Goal: Use online tool/utility

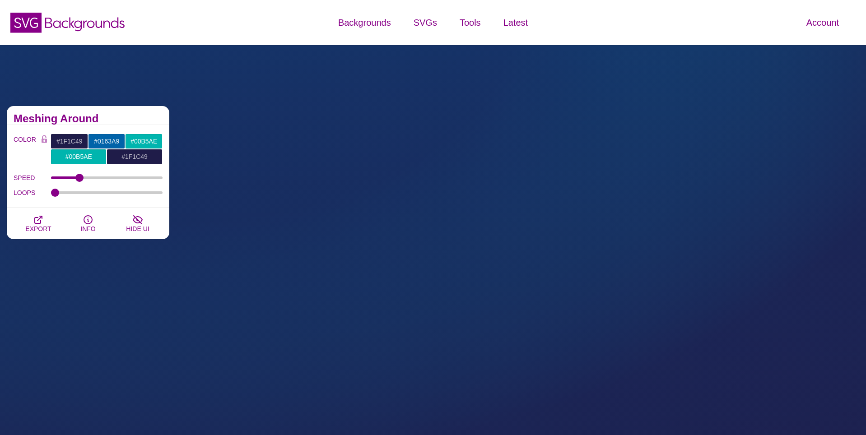
scroll to position [227, 0]
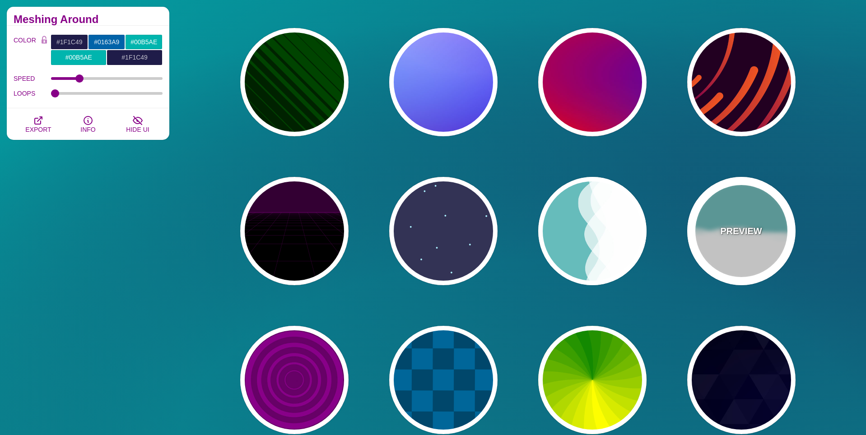
click at [721, 226] on p "PREVIEW" at bounding box center [741, 231] width 42 height 14
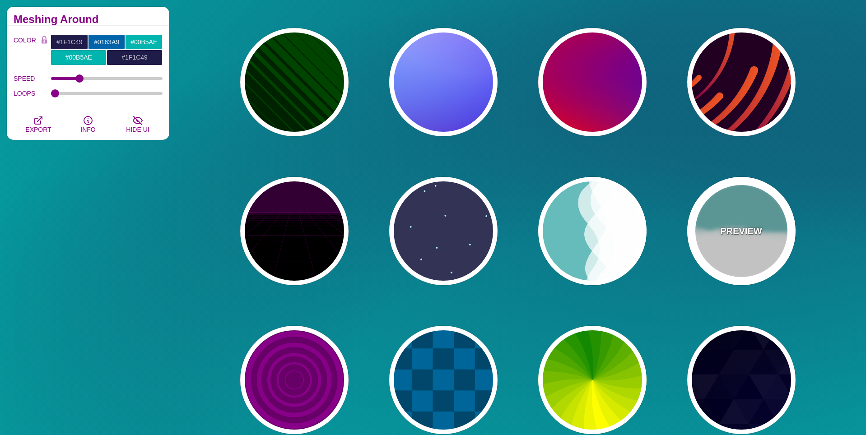
type input "#66BBBB"
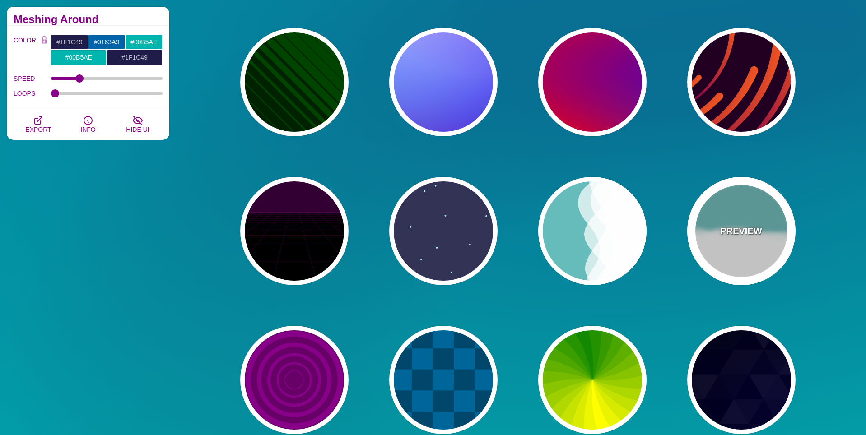
type input "#FFFFFF"
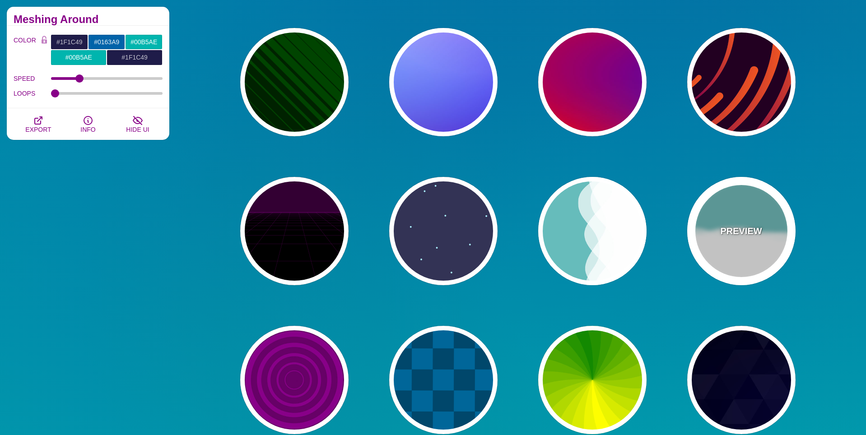
type input "#FFFFFF"
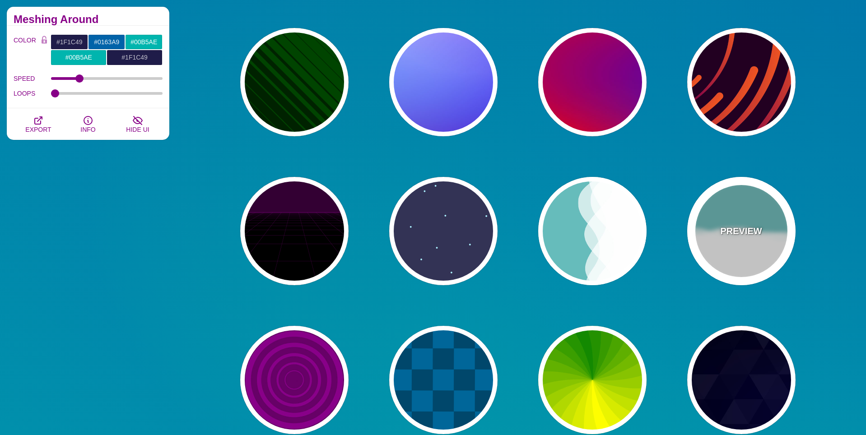
type input "0"
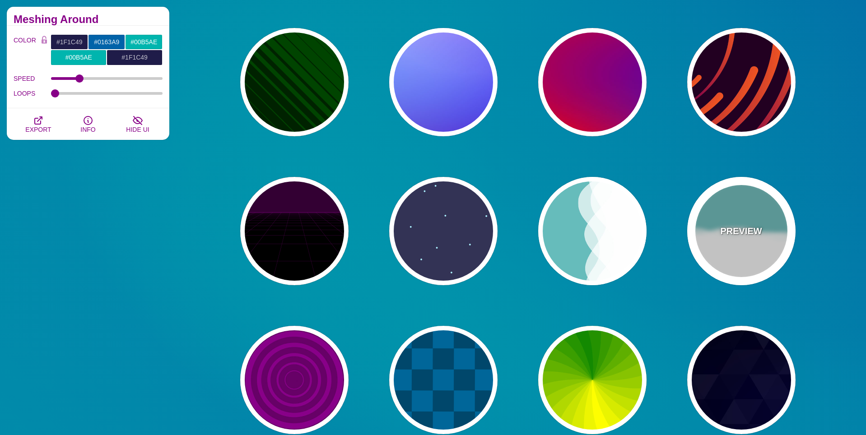
type input "1"
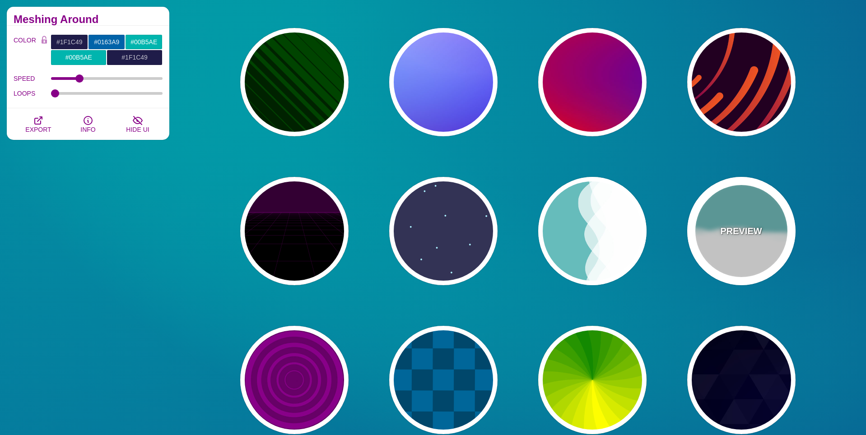
type input "0.7"
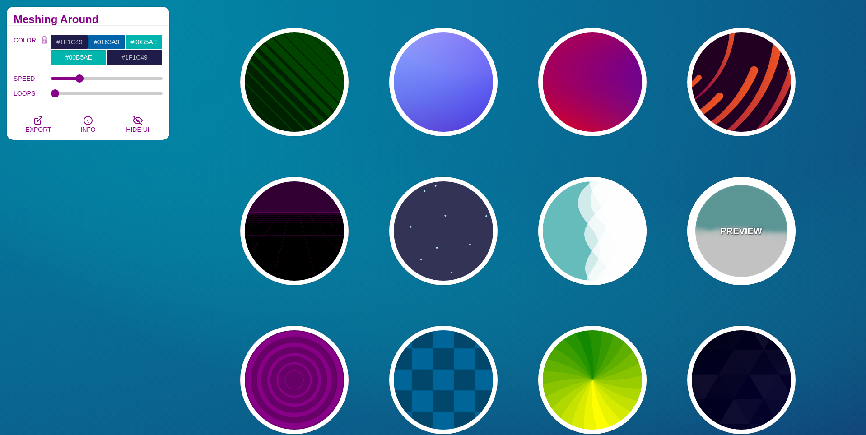
type input "56"
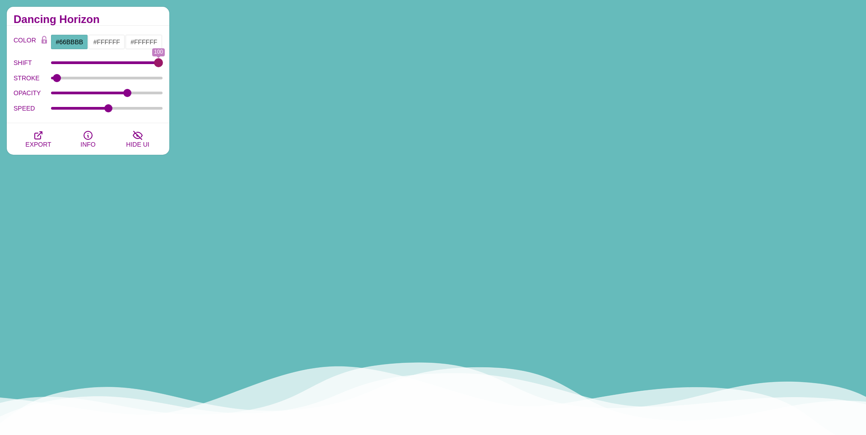
drag, startPoint x: 56, startPoint y: 62, endPoint x: 285, endPoint y: 67, distance: 229.5
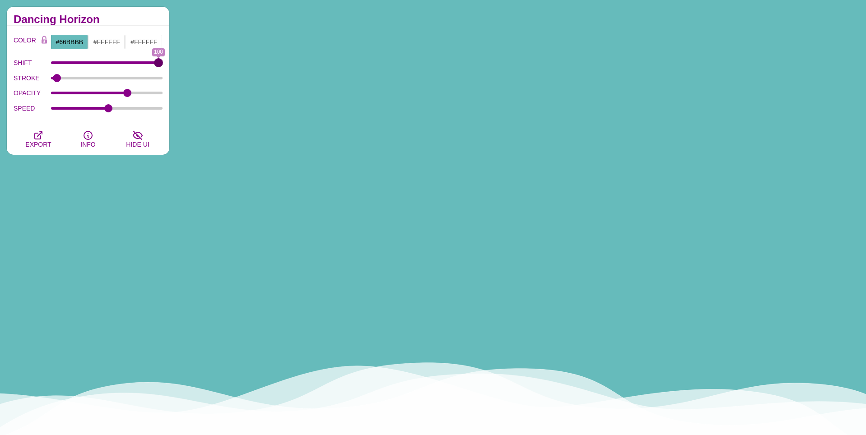
type input "100"
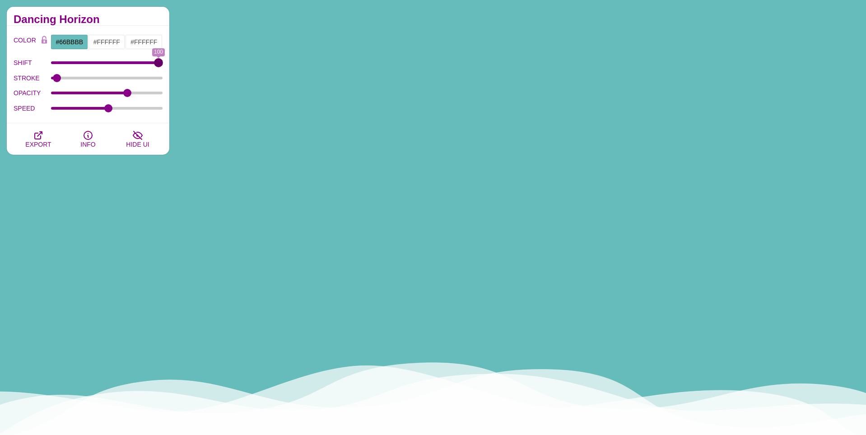
click at [163, 65] on input "SHIFT" at bounding box center [107, 63] width 112 height 4
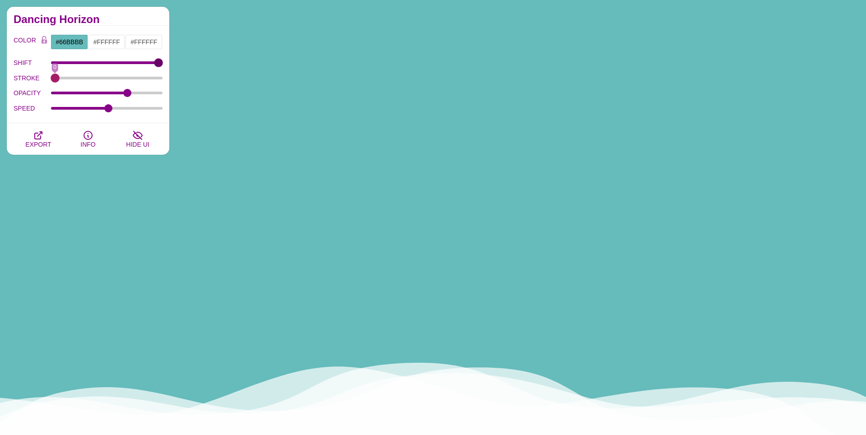
drag, startPoint x: 60, startPoint y: 79, endPoint x: 19, endPoint y: 80, distance: 40.2
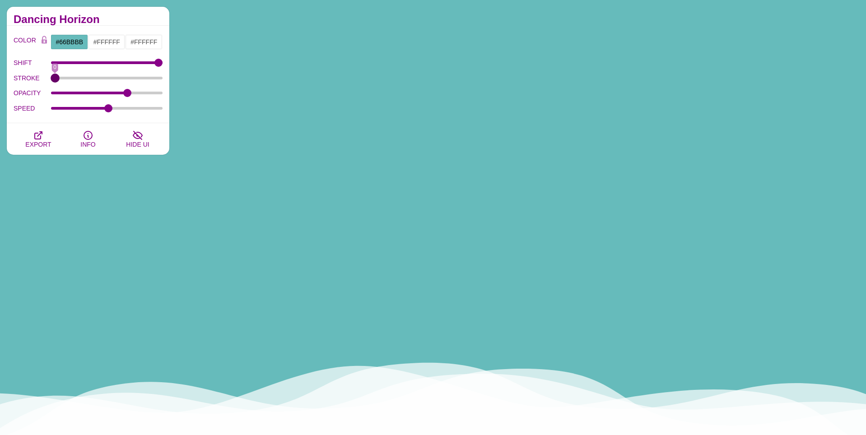
type input "0"
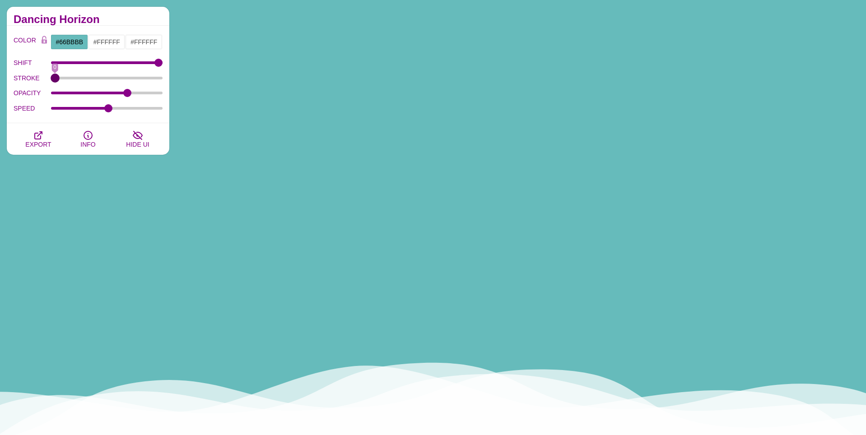
click at [51, 80] on input "STROKE" at bounding box center [107, 78] width 112 height 4
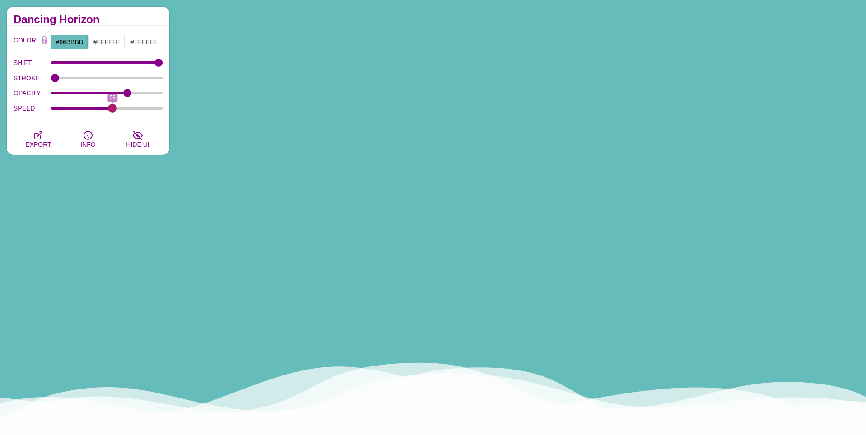
drag, startPoint x: 108, startPoint y: 108, endPoint x: 112, endPoint y: 116, distance: 8.1
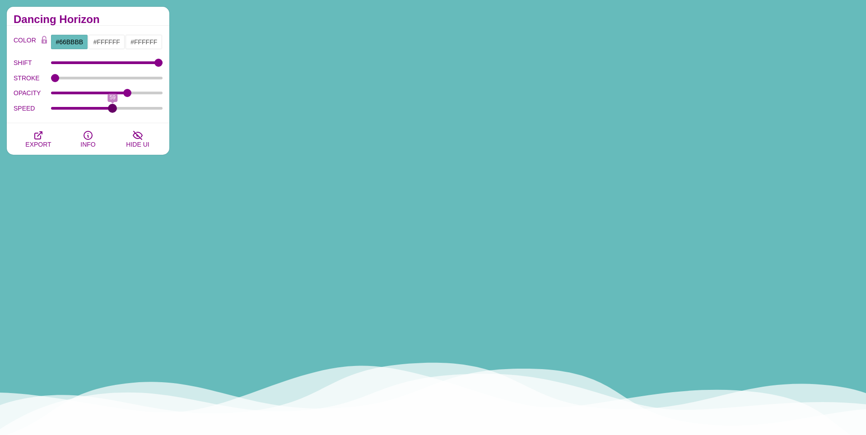
type input "59"
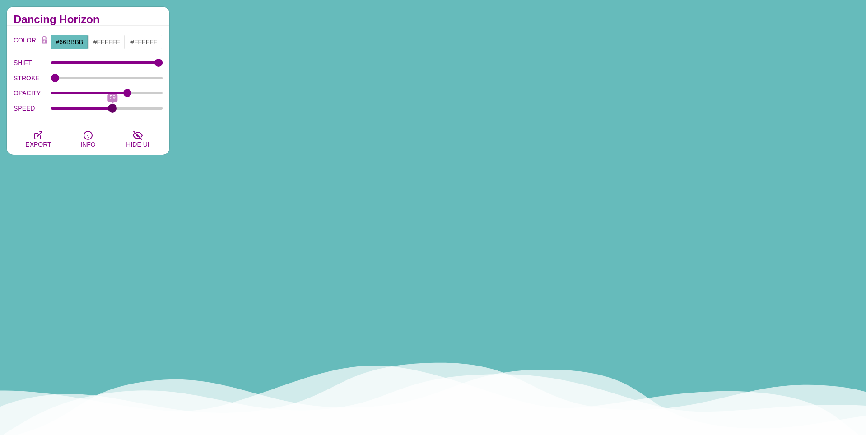
click at [112, 110] on input "SPEED" at bounding box center [107, 109] width 112 height 4
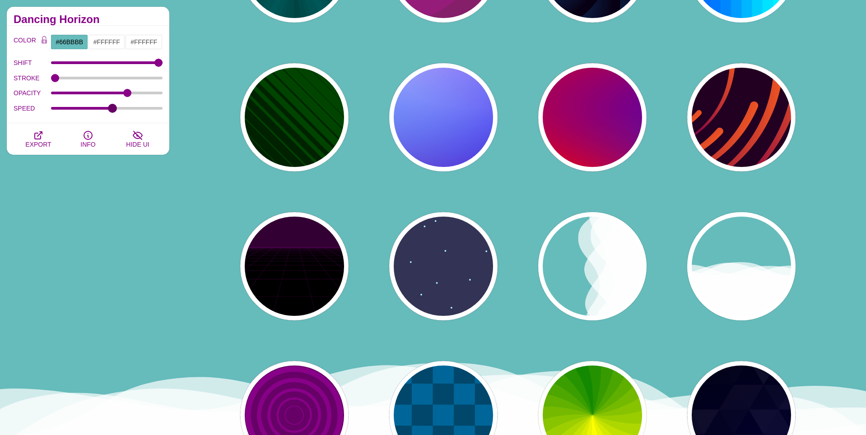
scroll to position [0, 0]
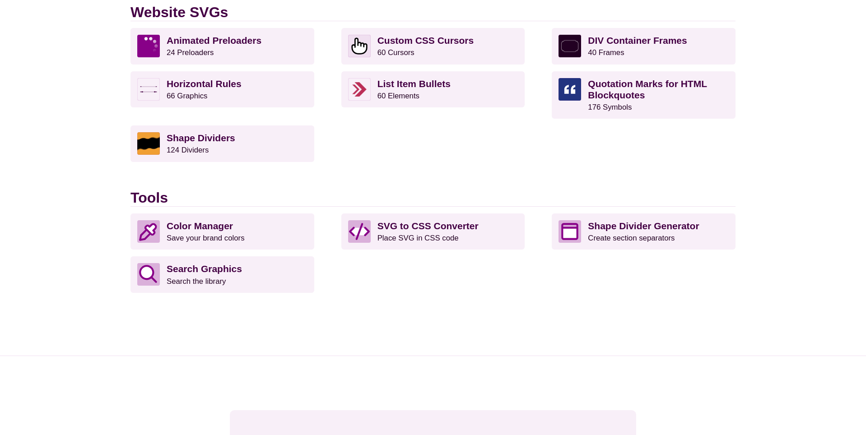
scroll to position [924, 0]
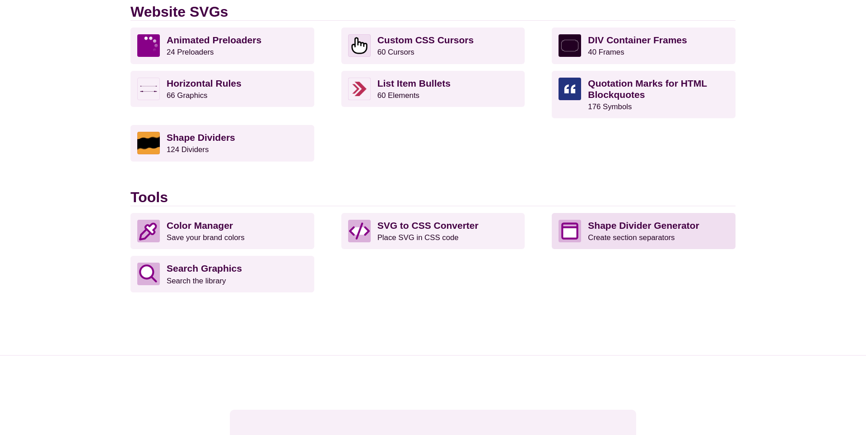
click at [653, 234] on small "Create section separators" at bounding box center [631, 238] width 87 height 9
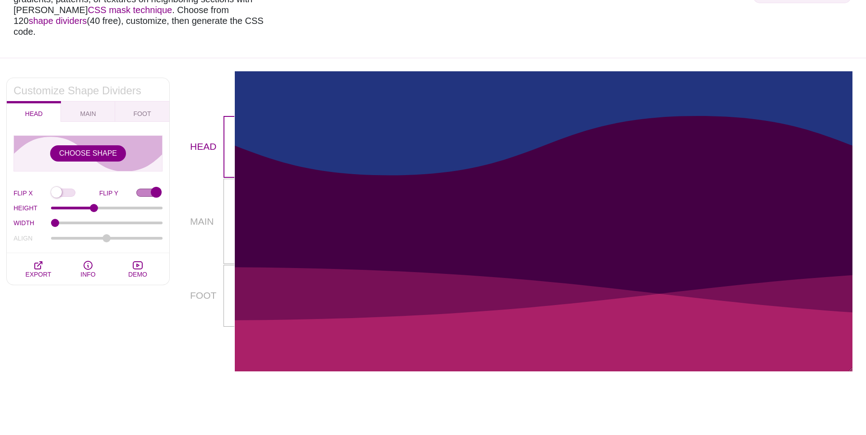
scroll to position [140, 0]
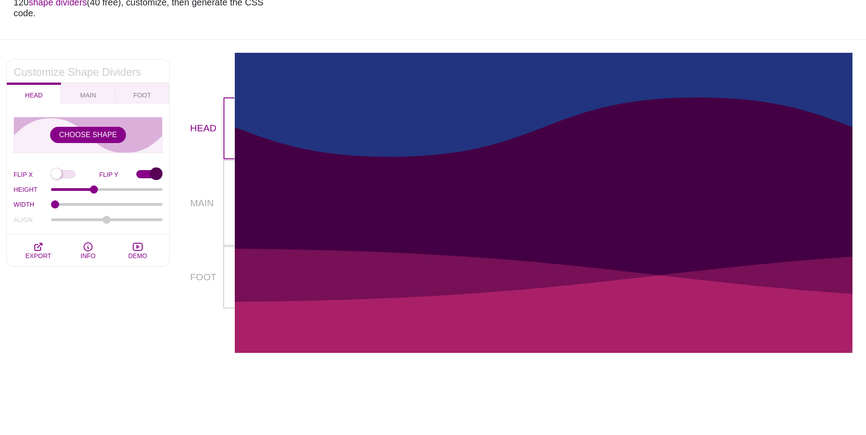
click at [147, 170] on input "FLIP Y" at bounding box center [149, 174] width 26 height 9
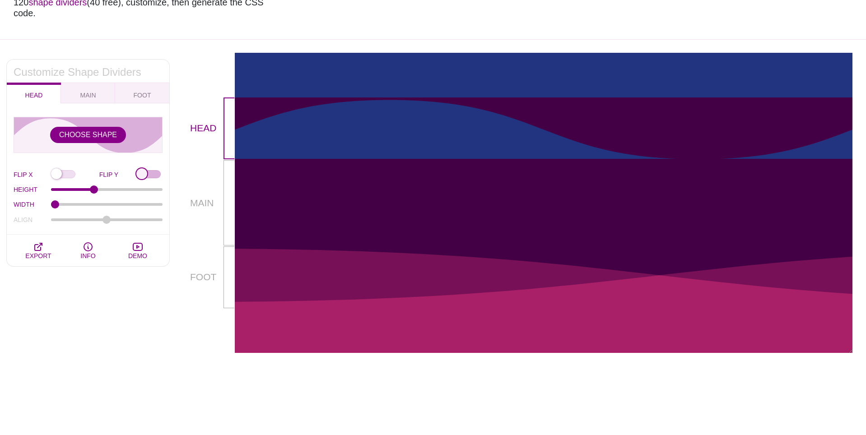
click at [147, 170] on input "FLIP Y" at bounding box center [149, 174] width 26 height 9
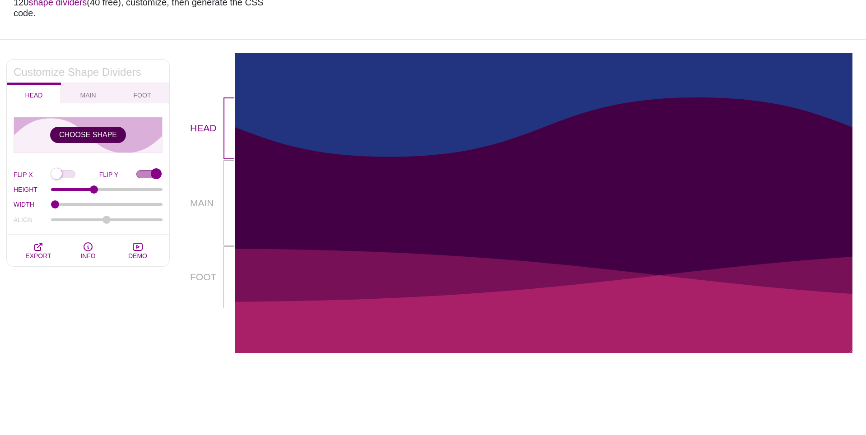
click at [108, 127] on button "CHOOSE SHAPE" at bounding box center [88, 135] width 76 height 16
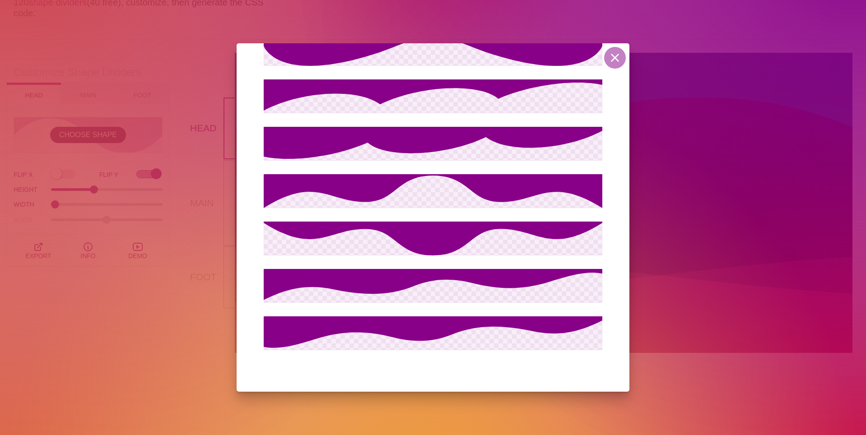
scroll to position [5636, 0]
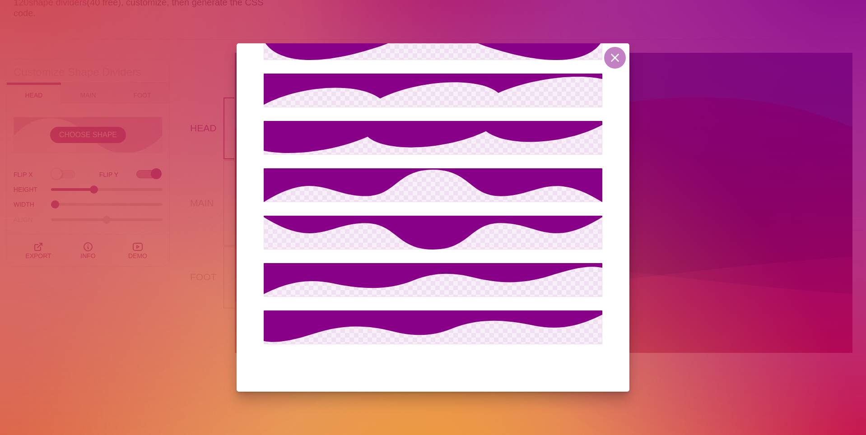
click at [104, 323] on div "Custom SVG Shape Enter Your SVG Code: APPLY Recommendations, tips, and notes, w…" at bounding box center [433, 217] width 866 height 435
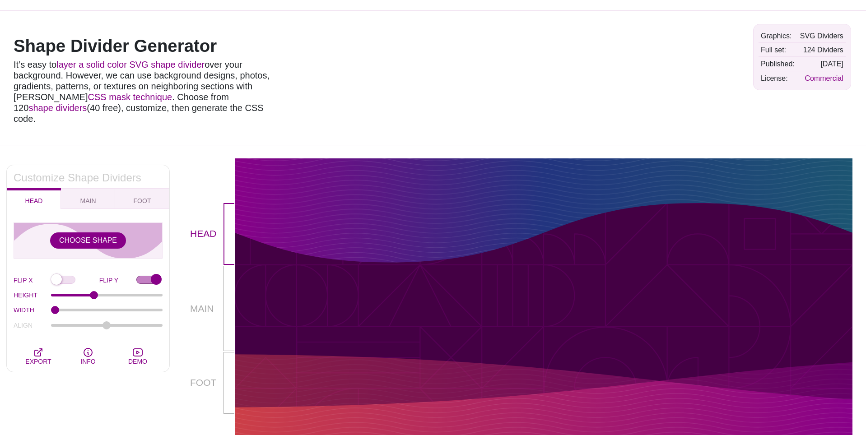
scroll to position [34, 0]
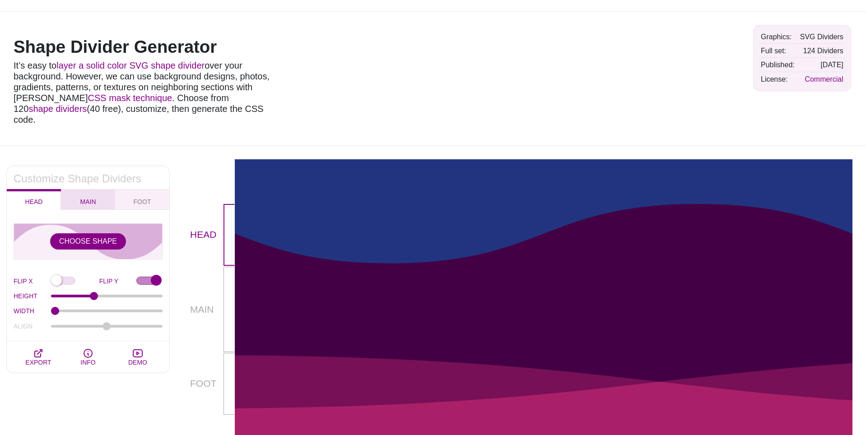
click at [91, 197] on span "MAIN" at bounding box center [88, 202] width 23 height 10
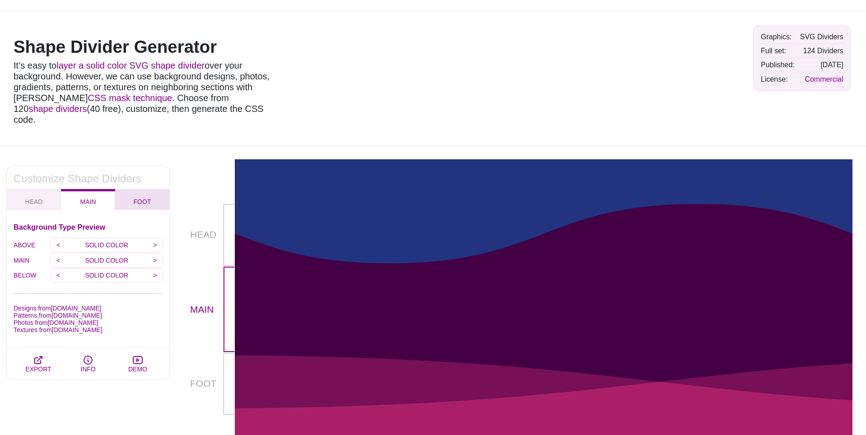
click at [134, 197] on span "FOOT" at bounding box center [142, 202] width 25 height 10
checkbox input "false"
type input "90"
type input "1.5"
type input "-75"
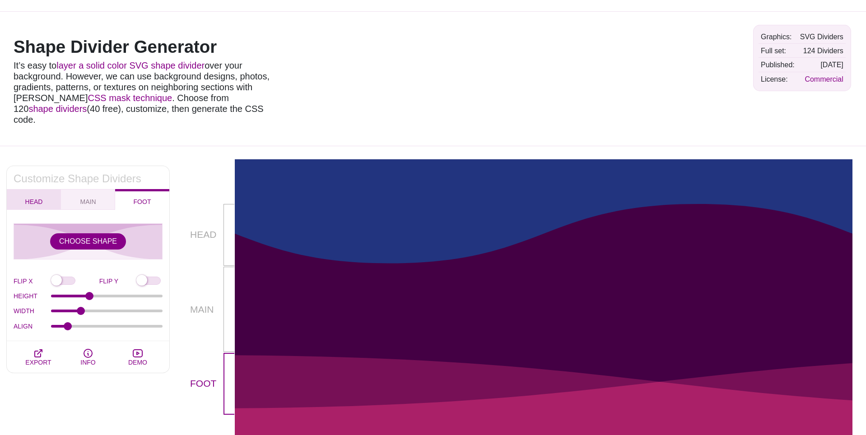
click at [38, 197] on span "HEAD" at bounding box center [34, 202] width 25 height 10
checkbox input "true"
type input "100"
type input "1"
type input "0"
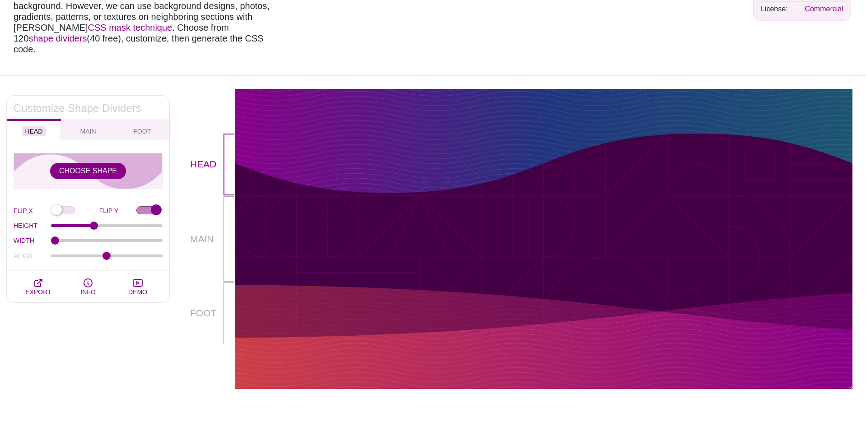
scroll to position [106, 0]
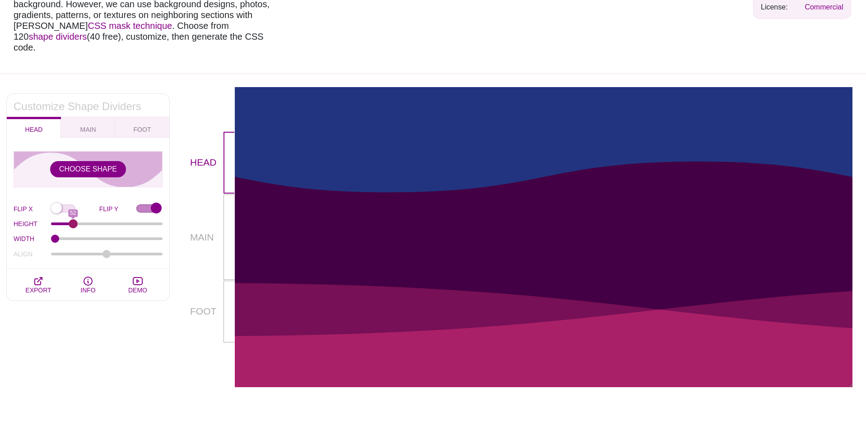
drag, startPoint x: 97, startPoint y: 213, endPoint x: 73, endPoint y: 217, distance: 24.4
type input "52"
click at [73, 222] on input "HEIGHT" at bounding box center [107, 224] width 112 height 4
click at [59, 205] on input "FLIP X" at bounding box center [75, 209] width 48 height 9
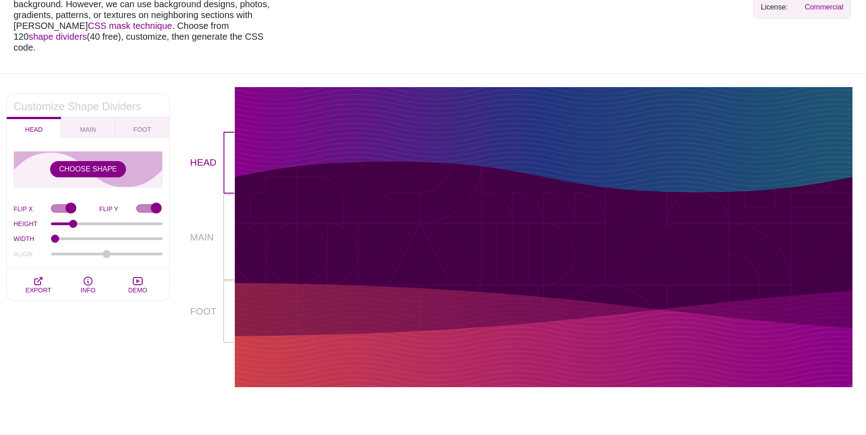
drag, startPoint x: 313, startPoint y: 136, endPoint x: 309, endPoint y: 95, distance: 40.8
click at [309, 95] on div at bounding box center [544, 140] width 618 height 107
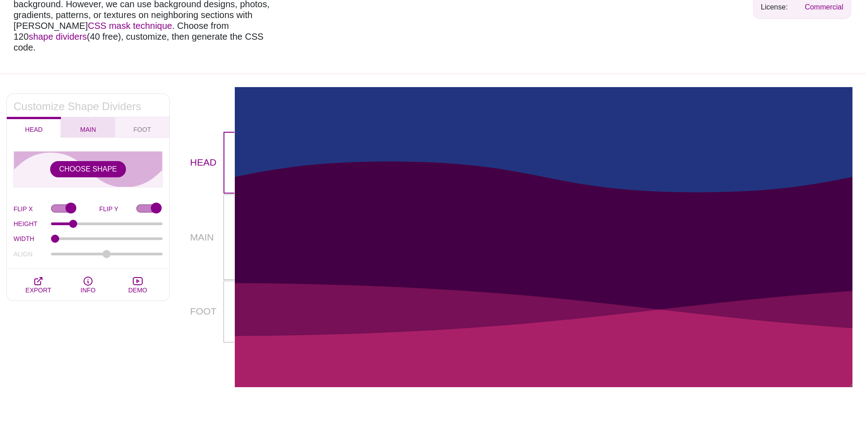
click at [100, 117] on button "MAIN" at bounding box center [88, 127] width 54 height 21
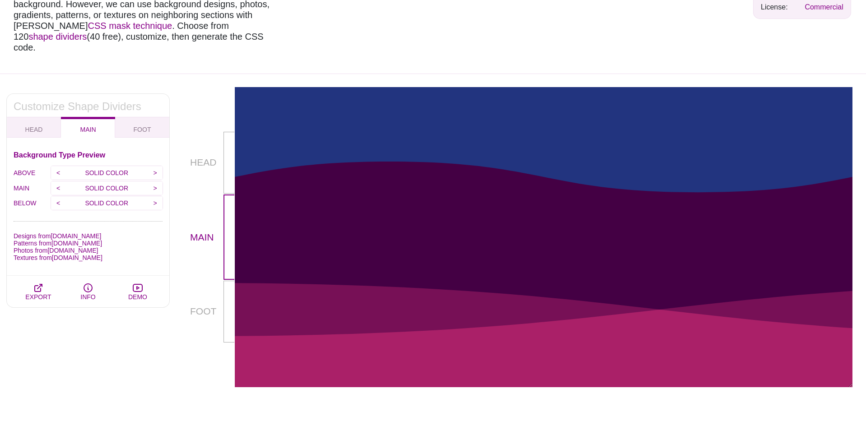
click at [96, 166] on p "SOLID COLOR" at bounding box center [107, 173] width 82 height 14
click at [103, 166] on p "SOLID COLOR" at bounding box center [107, 173] width 82 height 14
click at [159, 166] on input ">" at bounding box center [155, 173] width 15 height 14
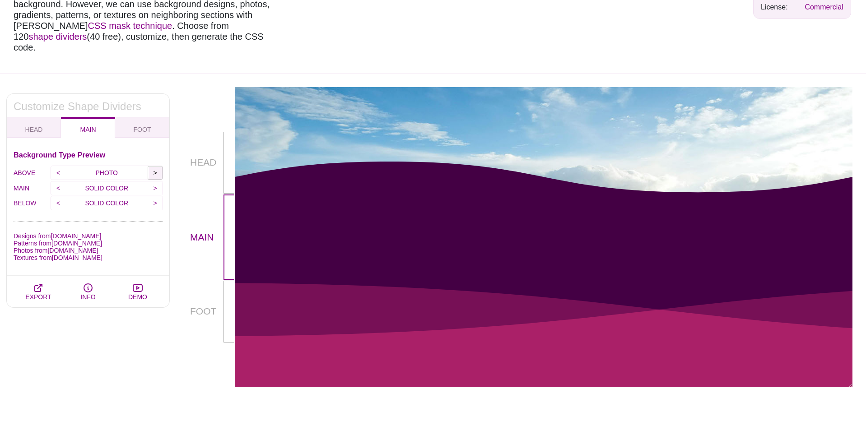
click at [159, 166] on input ">" at bounding box center [155, 173] width 15 height 14
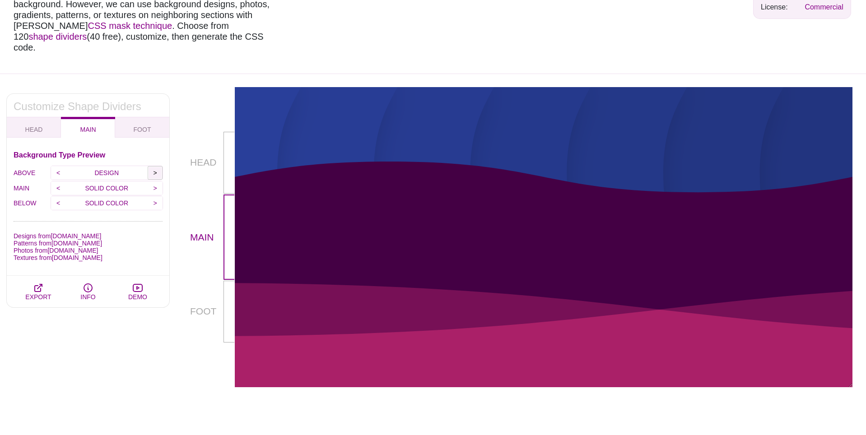
click at [159, 166] on input ">" at bounding box center [155, 173] width 15 height 14
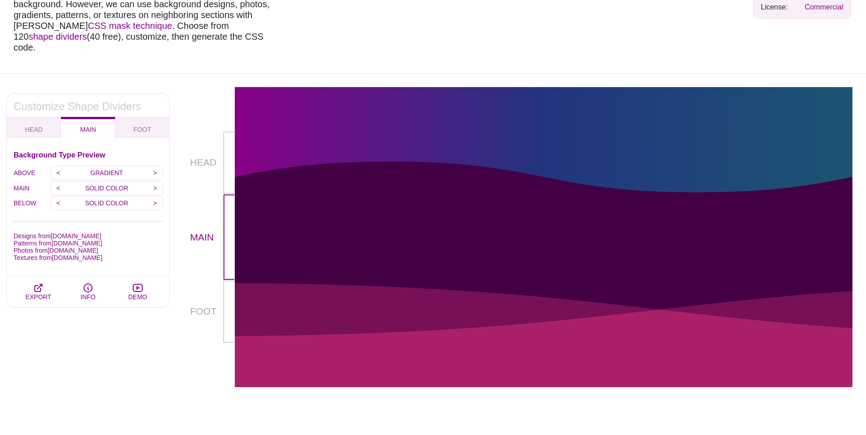
click at [81, 166] on p "GRADIENT" at bounding box center [107, 173] width 82 height 14
click at [106, 166] on p "GRADIENT" at bounding box center [107, 173] width 82 height 14
click at [151, 182] on input ">" at bounding box center [155, 189] width 15 height 14
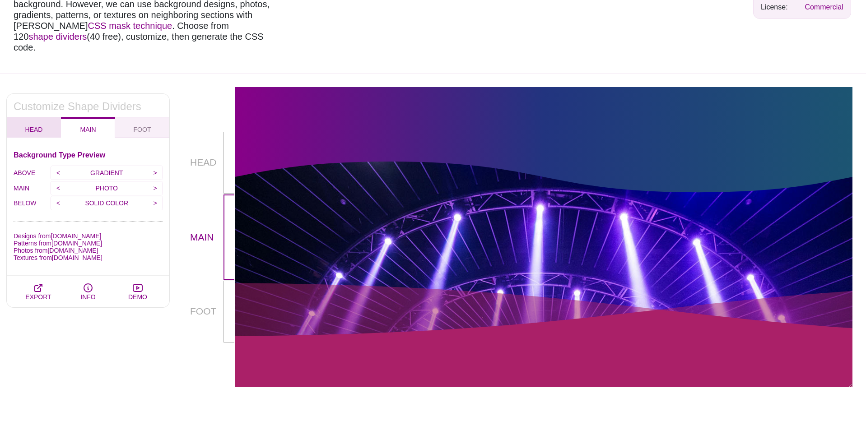
click at [46, 120] on button "HEAD" at bounding box center [34, 127] width 54 height 21
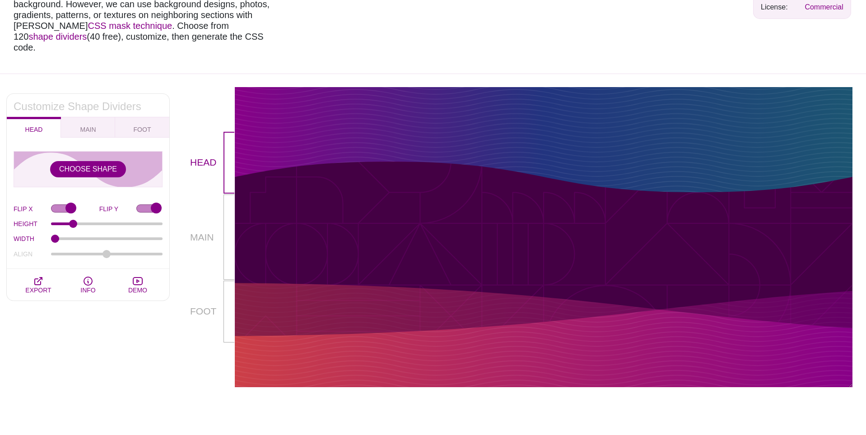
click at [398, 141] on div at bounding box center [544, 140] width 618 height 107
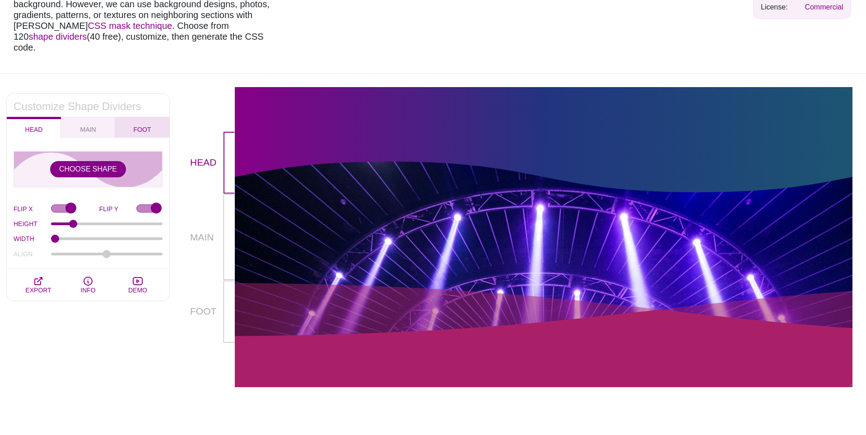
click at [135, 125] on span "FOOT" at bounding box center [142, 130] width 25 height 10
checkbox input "false"
type input "90"
type input "1.5"
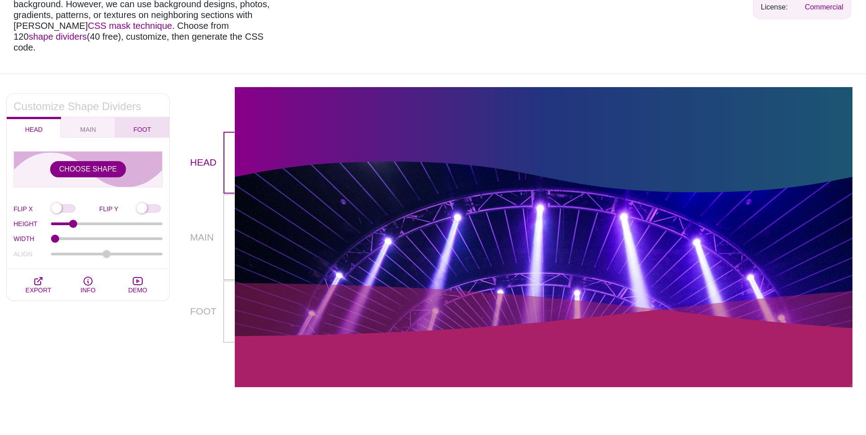
type input "-75"
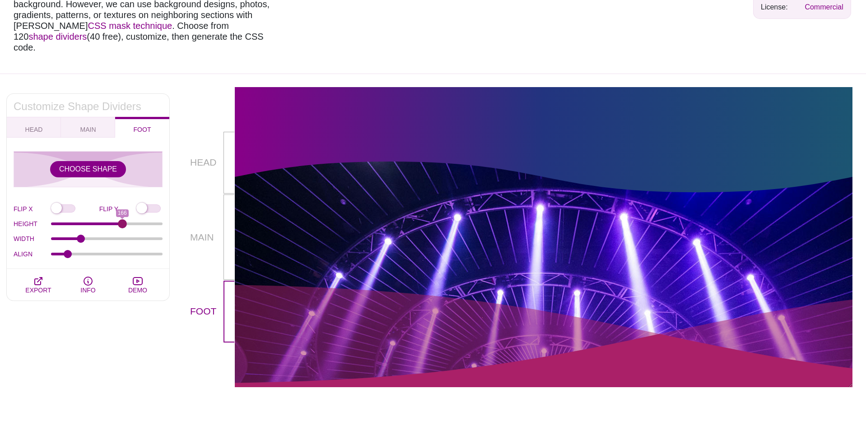
drag, startPoint x: 90, startPoint y: 214, endPoint x: 122, endPoint y: 217, distance: 32.3
type input "166"
click at [122, 222] on input "HEIGHT" at bounding box center [107, 224] width 112 height 4
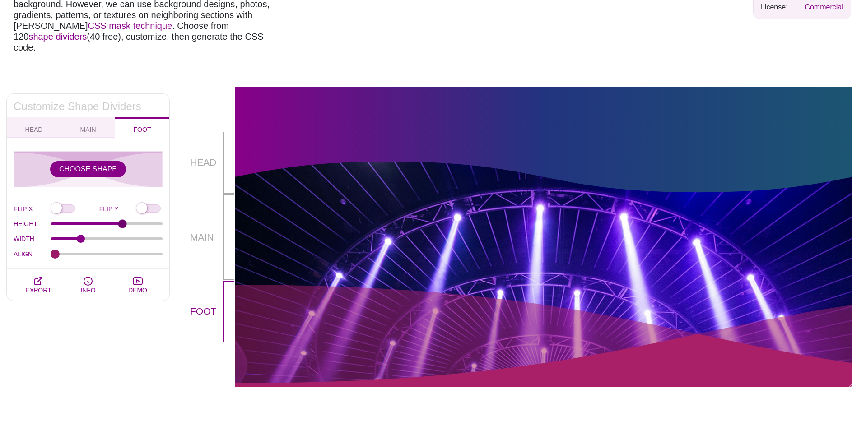
drag, startPoint x: 69, startPoint y: 243, endPoint x: 33, endPoint y: 238, distance: 36.5
type input "-100"
click at [51, 252] on input "ALIGN" at bounding box center [107, 254] width 112 height 4
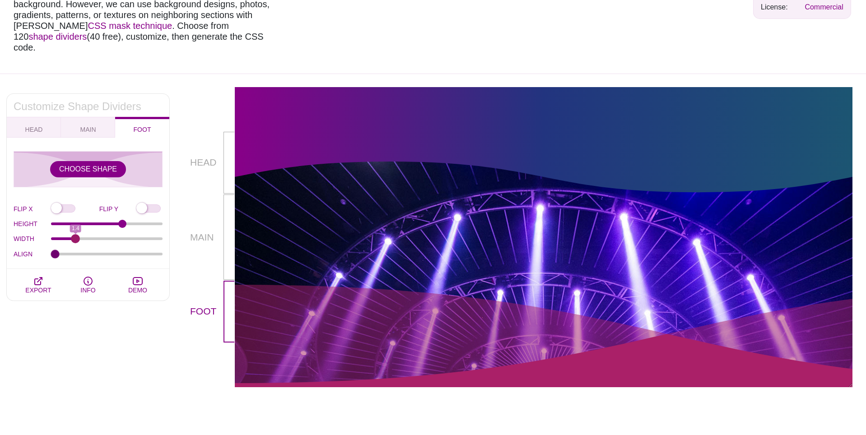
type input "1.5"
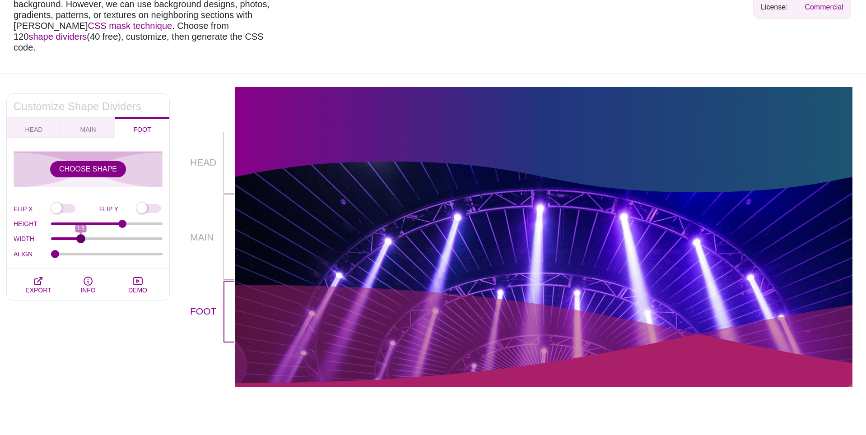
click at [79, 237] on input "WIDTH" at bounding box center [107, 239] width 112 height 4
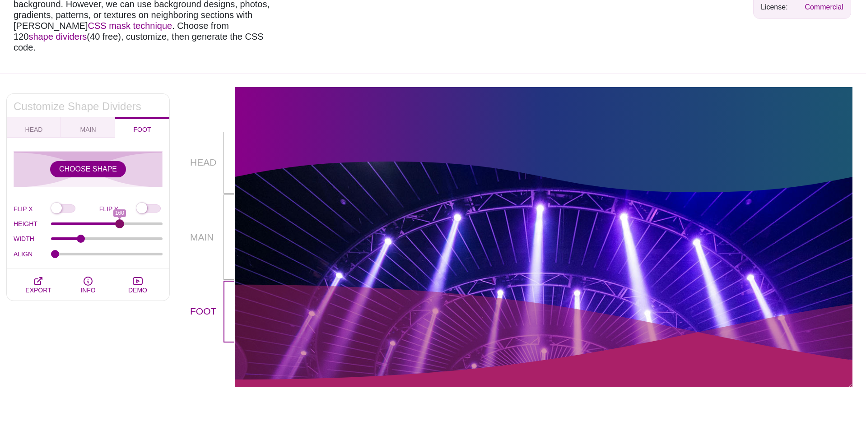
drag, startPoint x: 124, startPoint y: 214, endPoint x: 119, endPoint y: 220, distance: 8.0
type input "160"
click at [119, 222] on input "HEIGHT" at bounding box center [107, 224] width 112 height 4
click at [39, 276] on icon "button" at bounding box center [38, 281] width 11 height 11
type textarea "*, *::before, *::after { box-sizing: border-box; } .mask-container { container-…"
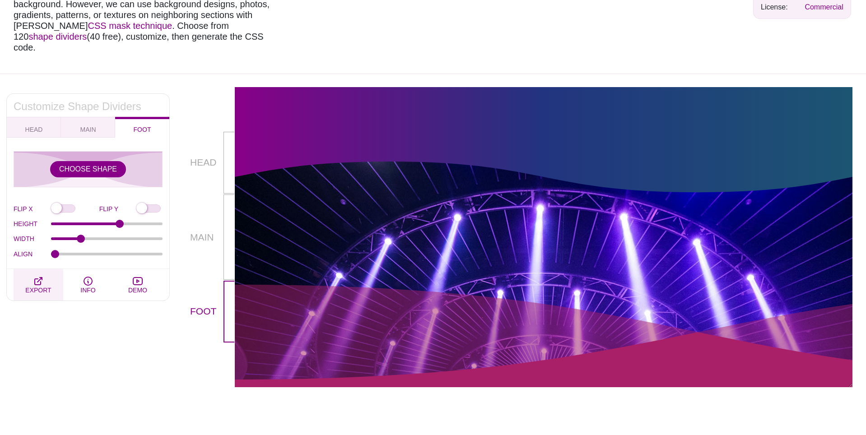
type textarea "<div class="mask-container"> <div class="above-mask-box"> <div class="box-wrap"…"
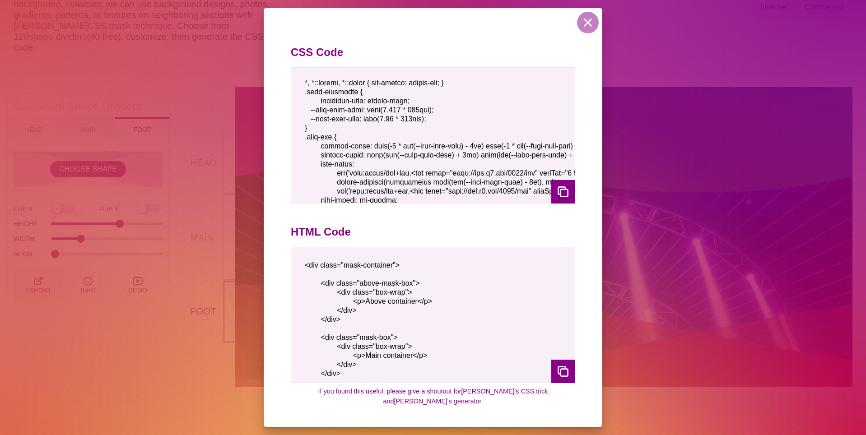
scroll to position [0, 0]
click at [587, 28] on button at bounding box center [588, 23] width 22 height 22
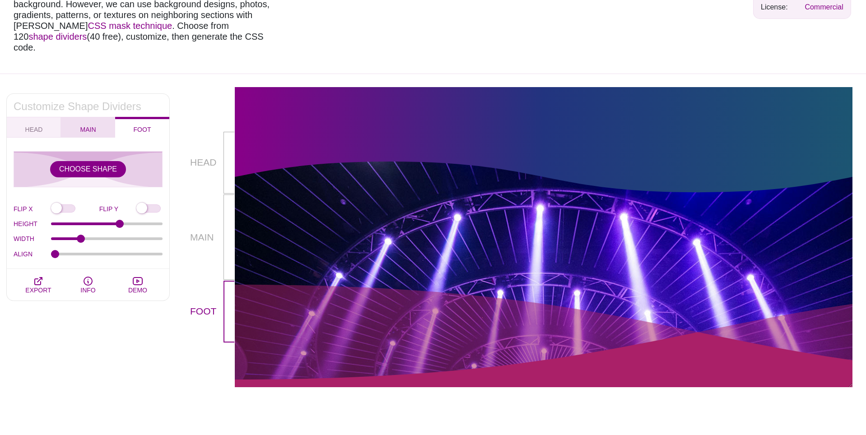
click at [94, 125] on span "MAIN" at bounding box center [88, 130] width 23 height 10
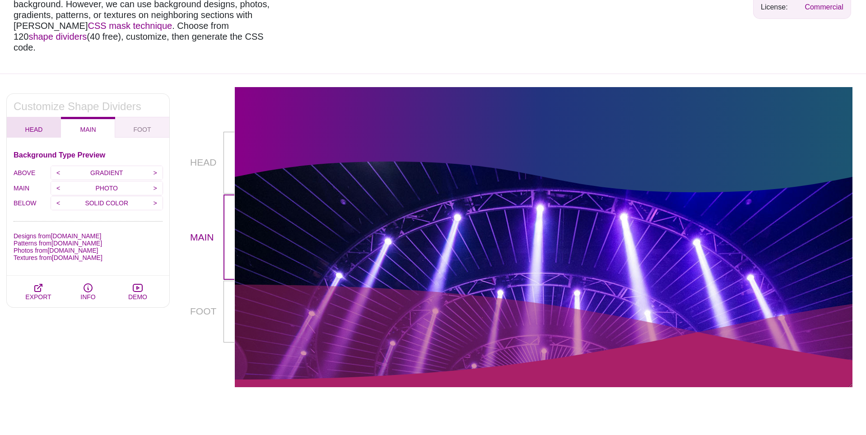
click at [37, 125] on span "HEAD" at bounding box center [34, 130] width 25 height 10
checkbox input "true"
type input "52"
type input "1"
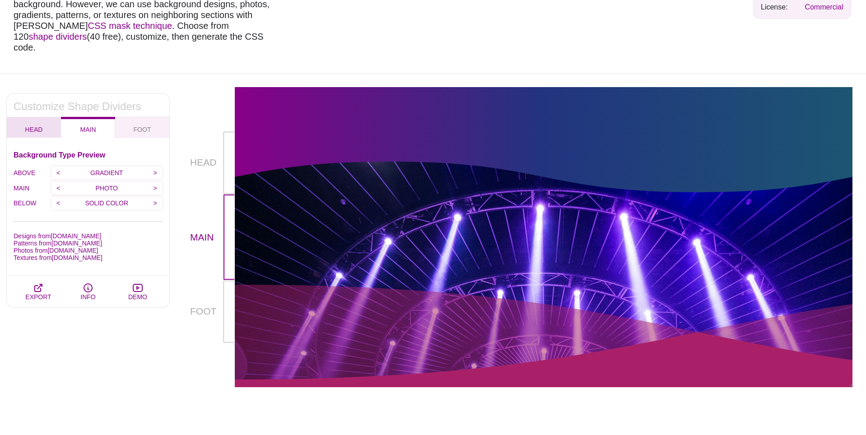
type input "0"
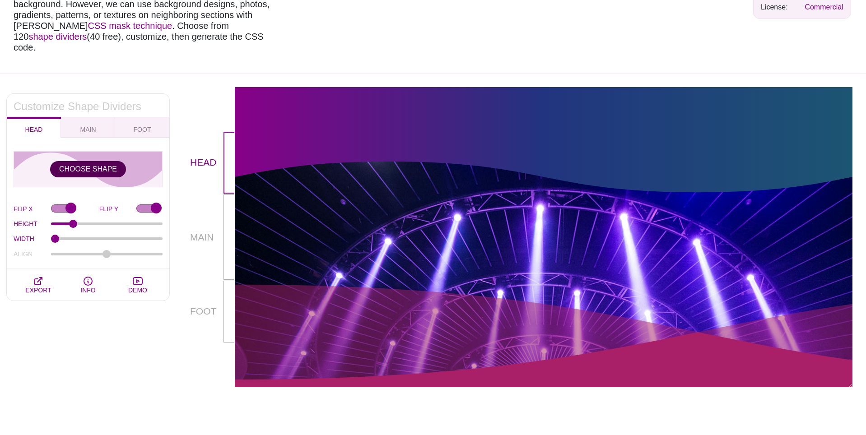
click at [92, 161] on button "CHOOSE SHAPE" at bounding box center [88, 169] width 76 height 16
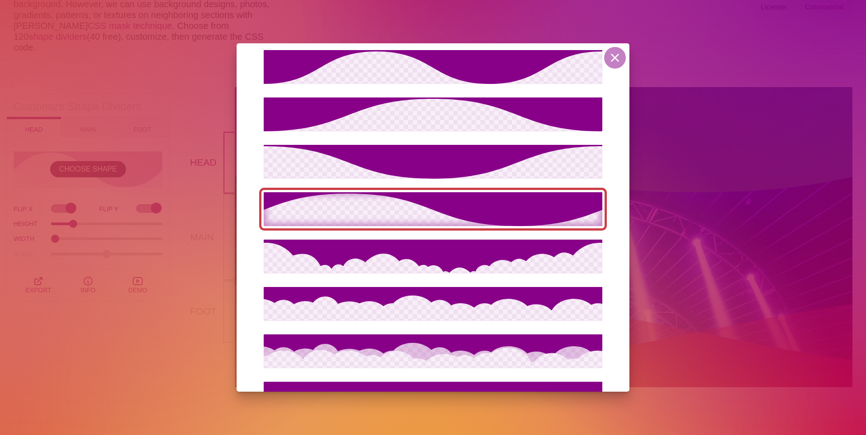
scroll to position [245, 0]
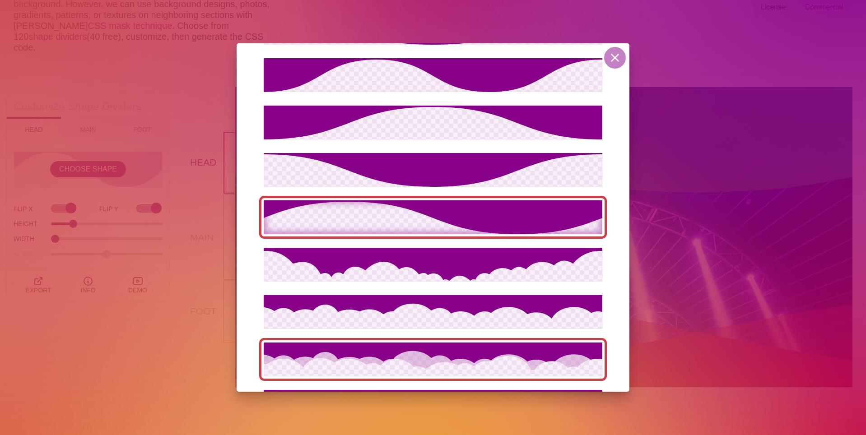
click at [442, 363] on icon at bounding box center [433, 360] width 339 height 34
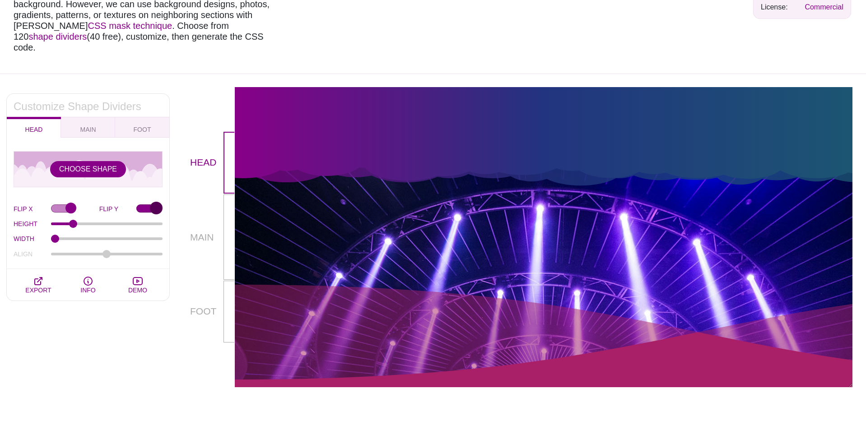
click at [146, 205] on input "FLIP Y" at bounding box center [149, 209] width 26 height 9
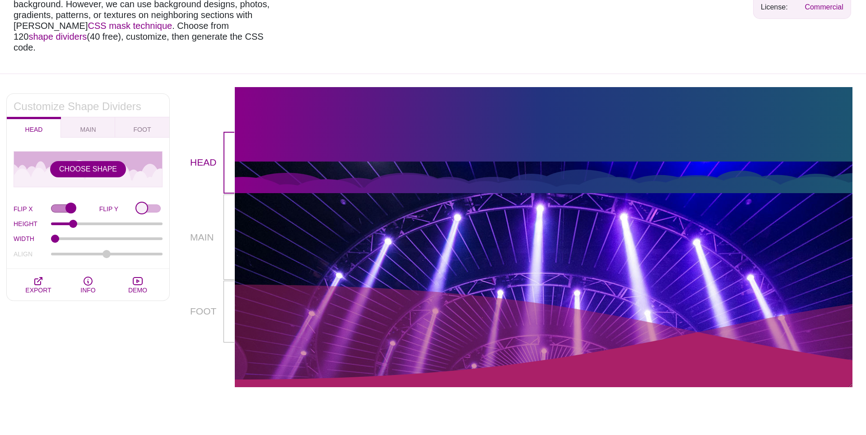
click at [146, 205] on input "FLIP Y" at bounding box center [149, 209] width 26 height 9
checkbox input "true"
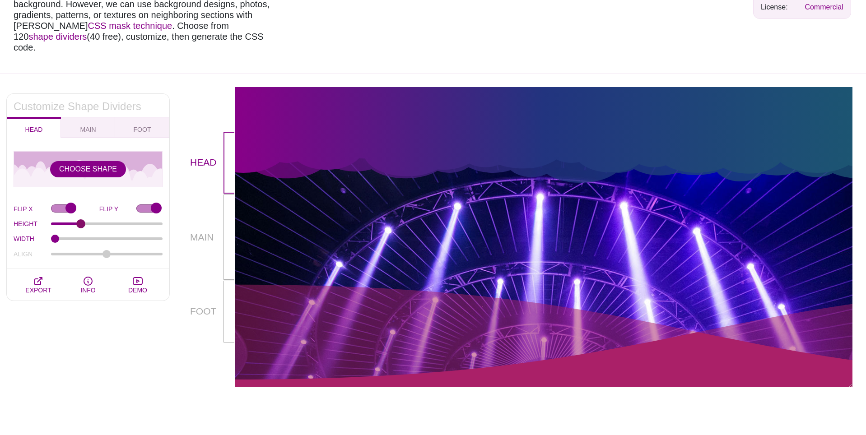
drag, startPoint x: 70, startPoint y: 211, endPoint x: 81, endPoint y: 213, distance: 10.5
type input "70"
click at [81, 222] on input "HEIGHT" at bounding box center [107, 224] width 112 height 4
click at [93, 117] on button "MAIN" at bounding box center [88, 127] width 54 height 21
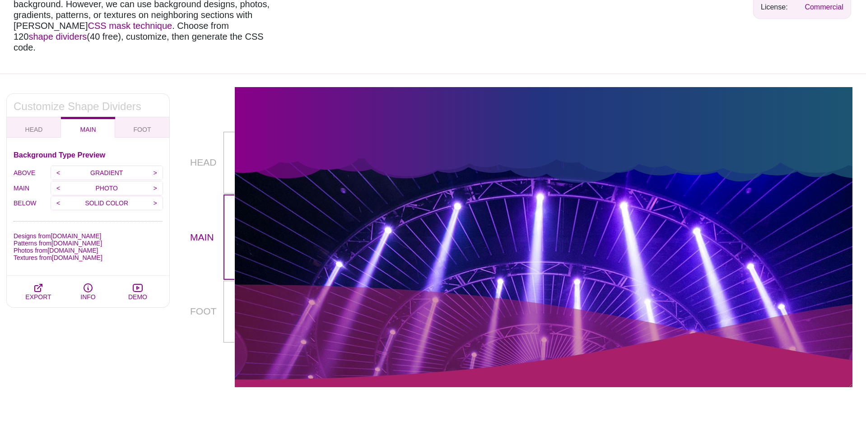
click at [120, 166] on p "GRADIENT" at bounding box center [107, 173] width 82 height 14
click at [155, 166] on input ">" at bounding box center [155, 173] width 15 height 14
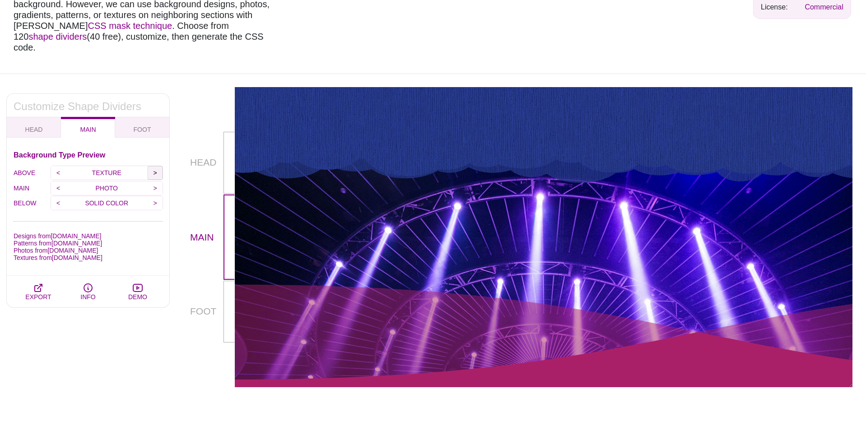
click at [155, 166] on input ">" at bounding box center [155, 173] width 15 height 14
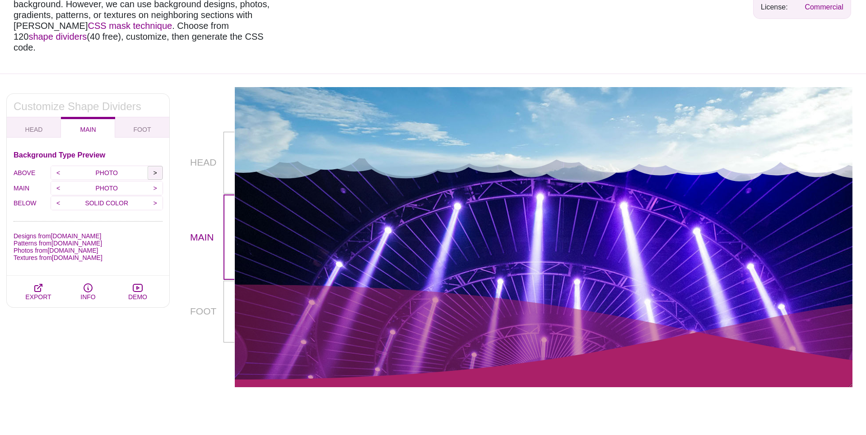
click at [155, 166] on input ">" at bounding box center [155, 173] width 15 height 14
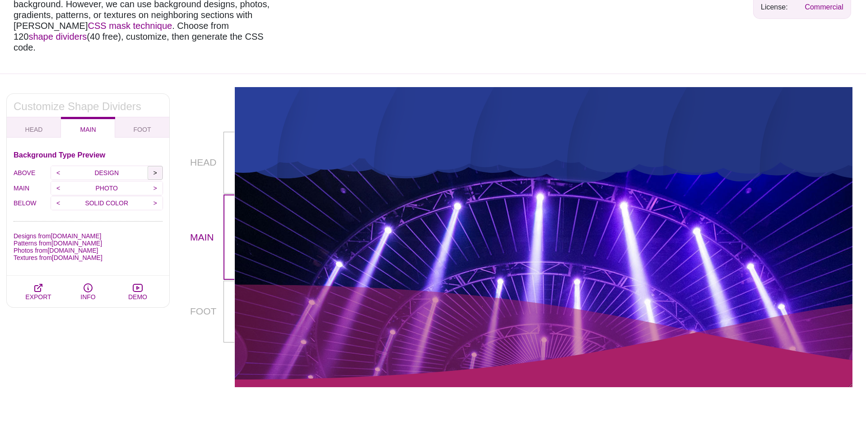
click at [155, 166] on input ">" at bounding box center [155, 173] width 15 height 14
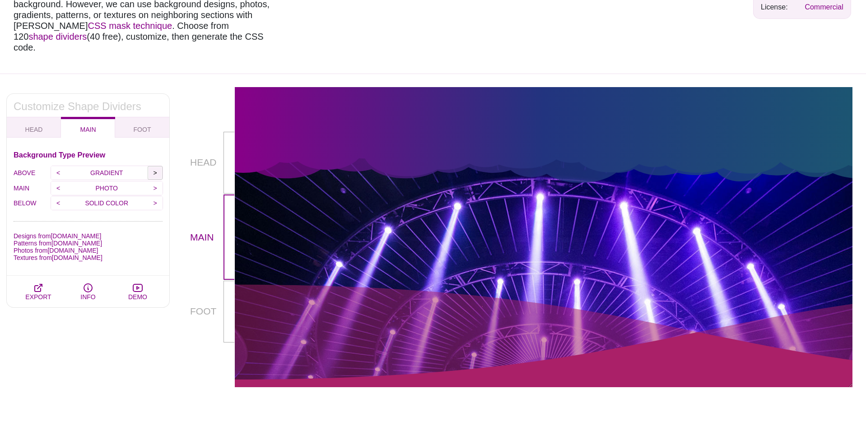
click at [155, 166] on input ">" at bounding box center [155, 173] width 15 height 14
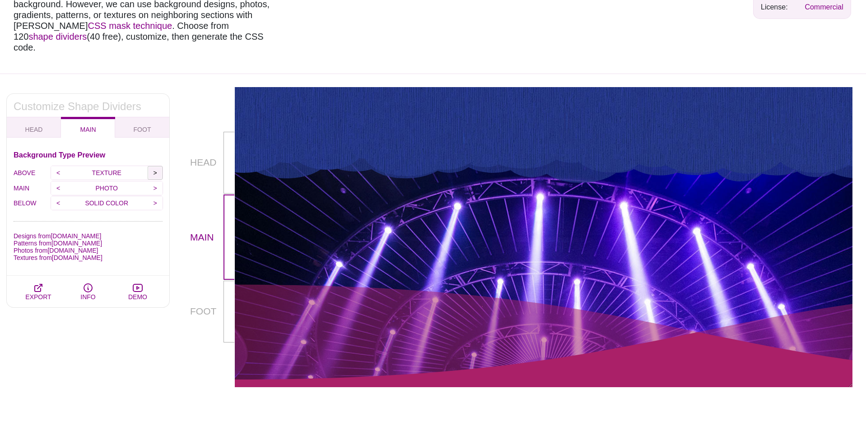
click at [155, 166] on input ">" at bounding box center [155, 173] width 15 height 14
click at [128, 166] on p "SOLID COLOR" at bounding box center [107, 173] width 82 height 14
